Goal: Find contact information: Find contact information

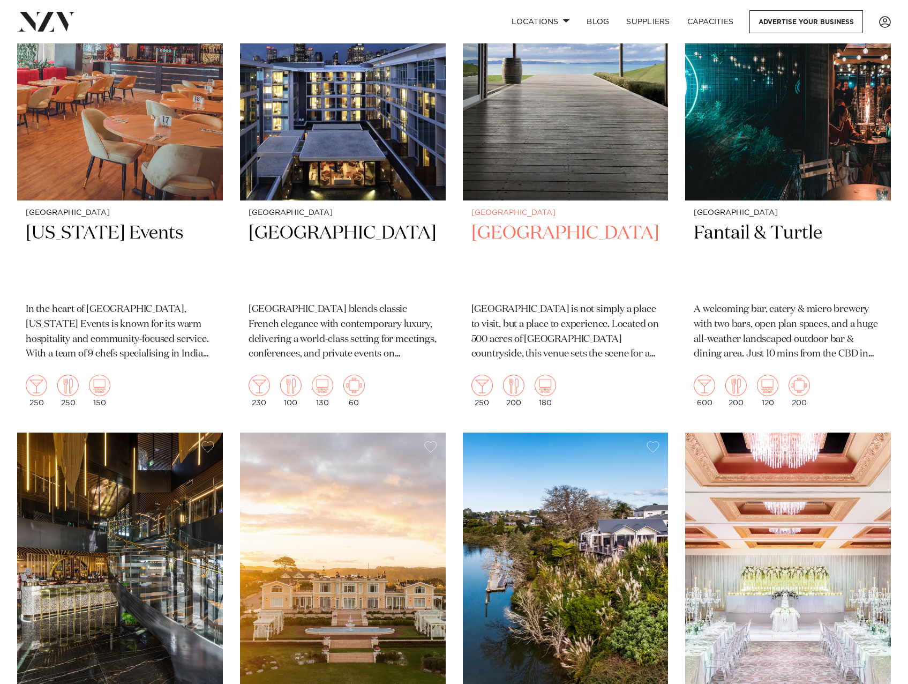
scroll to position [643, 0]
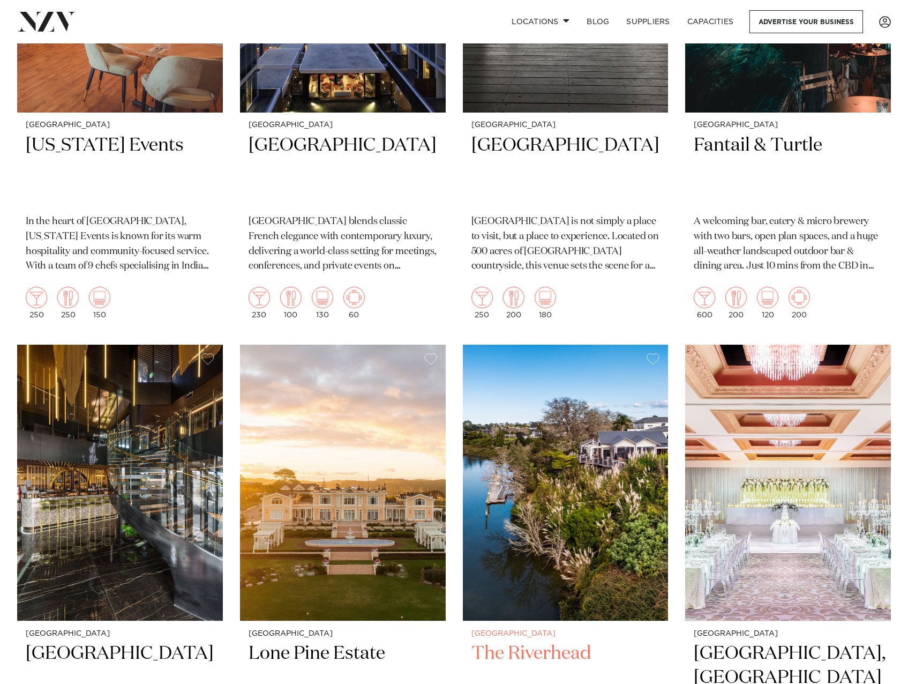
click at [509, 510] on img at bounding box center [566, 483] width 206 height 276
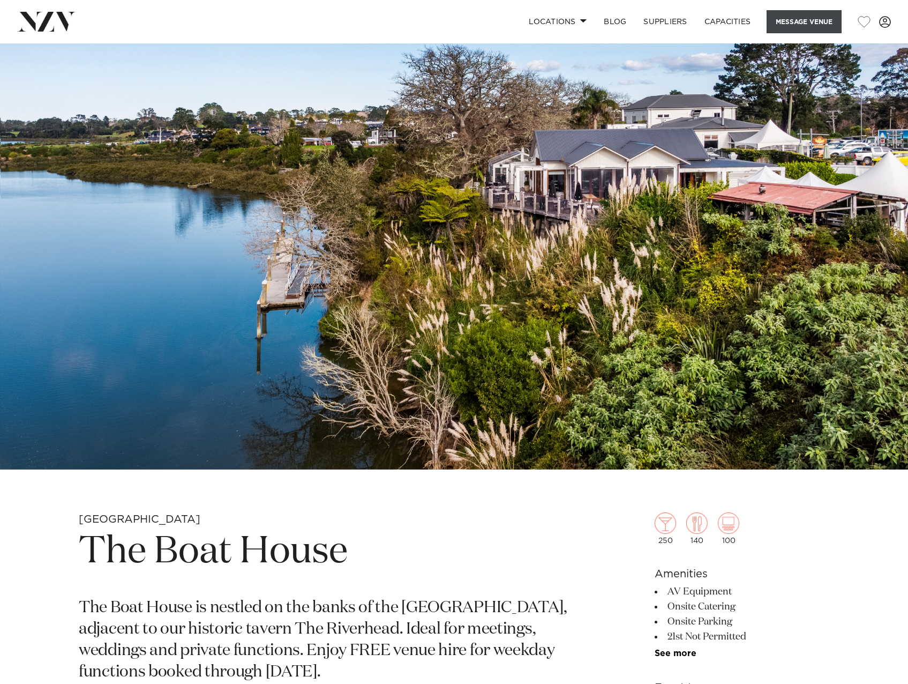
click at [778, 23] on button "Message Venue" at bounding box center [804, 21] width 75 height 23
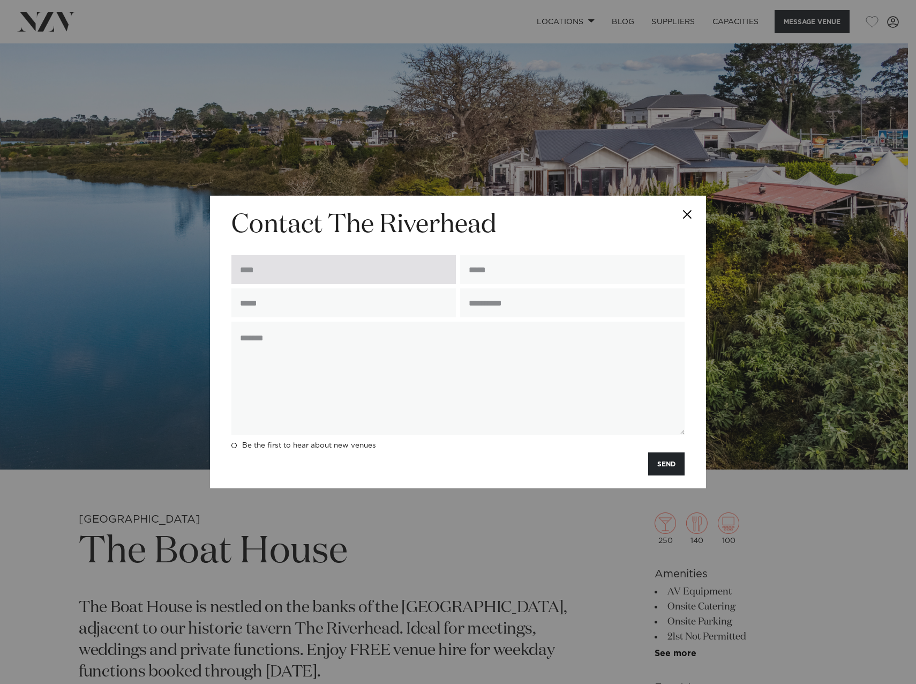
click at [355, 270] on input "text" at bounding box center [343, 269] width 225 height 29
type input "**********"
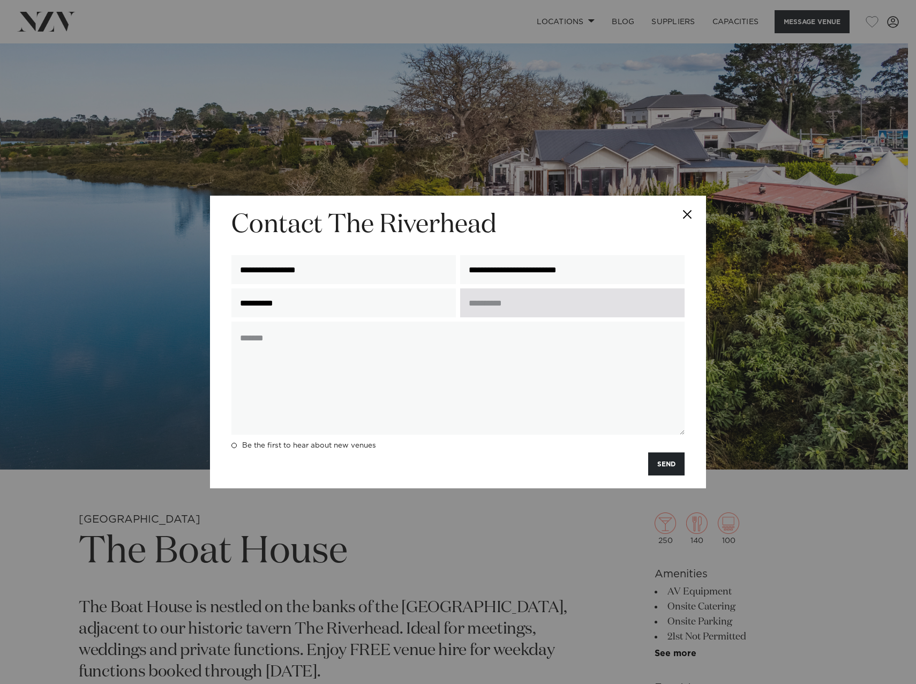
click at [482, 302] on input "text" at bounding box center [572, 302] width 225 height 29
click at [681, 212] on button "Close" at bounding box center [688, 215] width 38 height 38
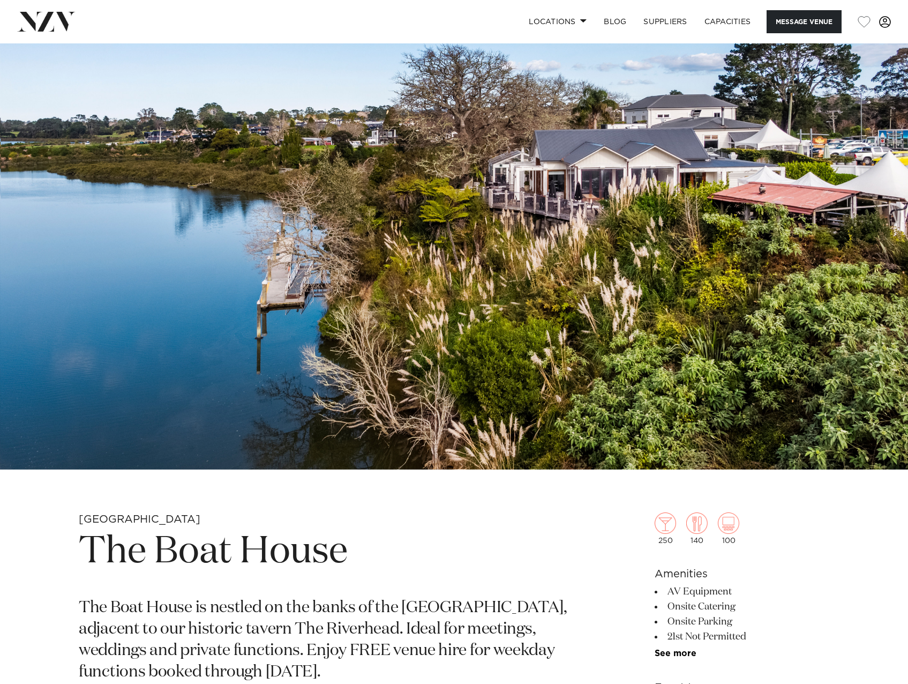
click at [888, 18] on span at bounding box center [885, 22] width 12 height 12
click at [723, 20] on link "Capacities" at bounding box center [728, 21] width 64 height 23
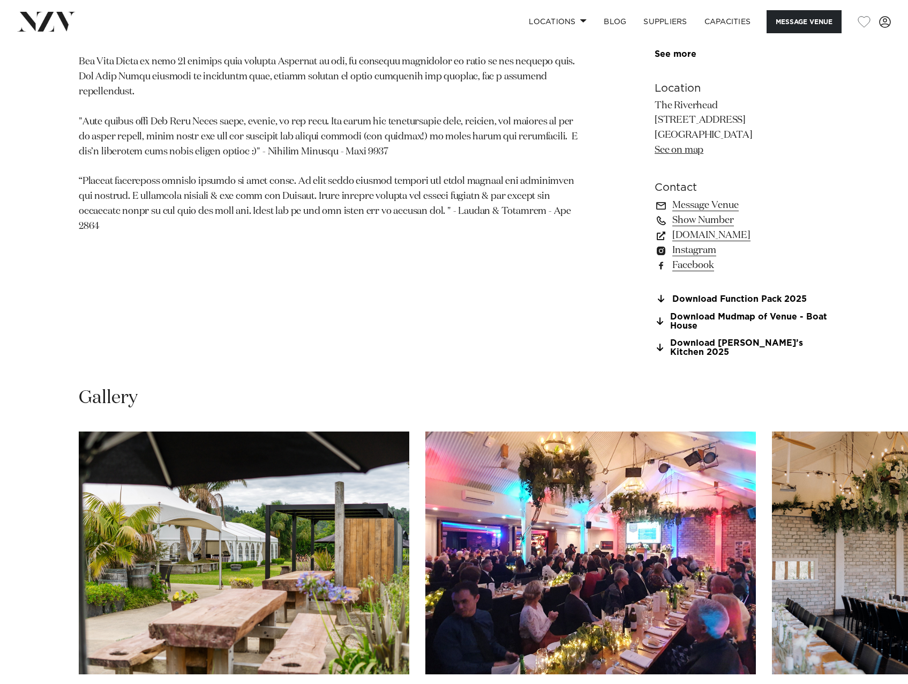
scroll to position [750, 0]
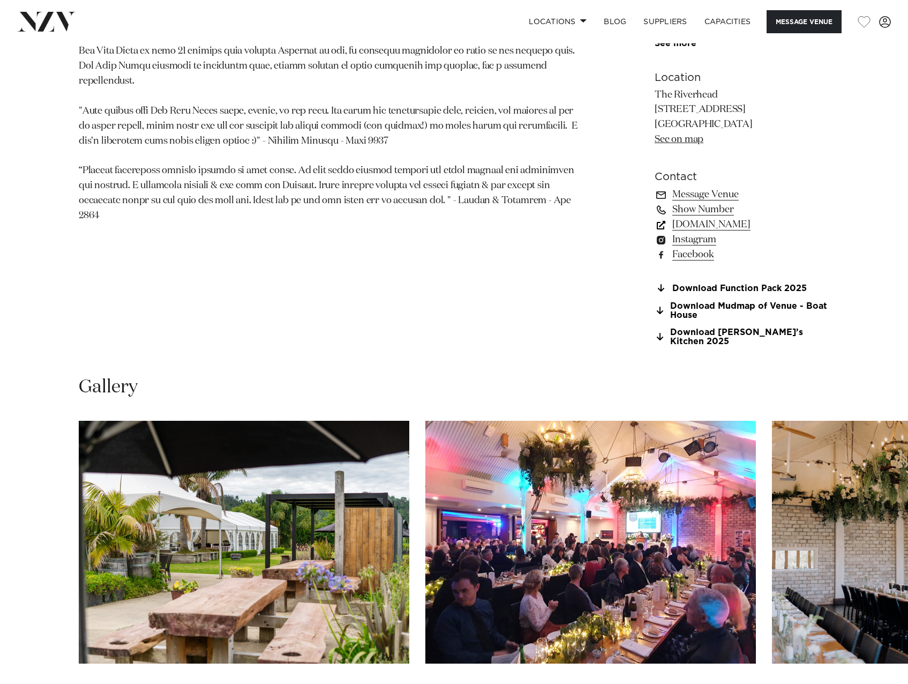
click at [766, 223] on link "www.theriverhead.co.nz" at bounding box center [742, 224] width 175 height 15
